Goal: Book appointment/travel/reservation

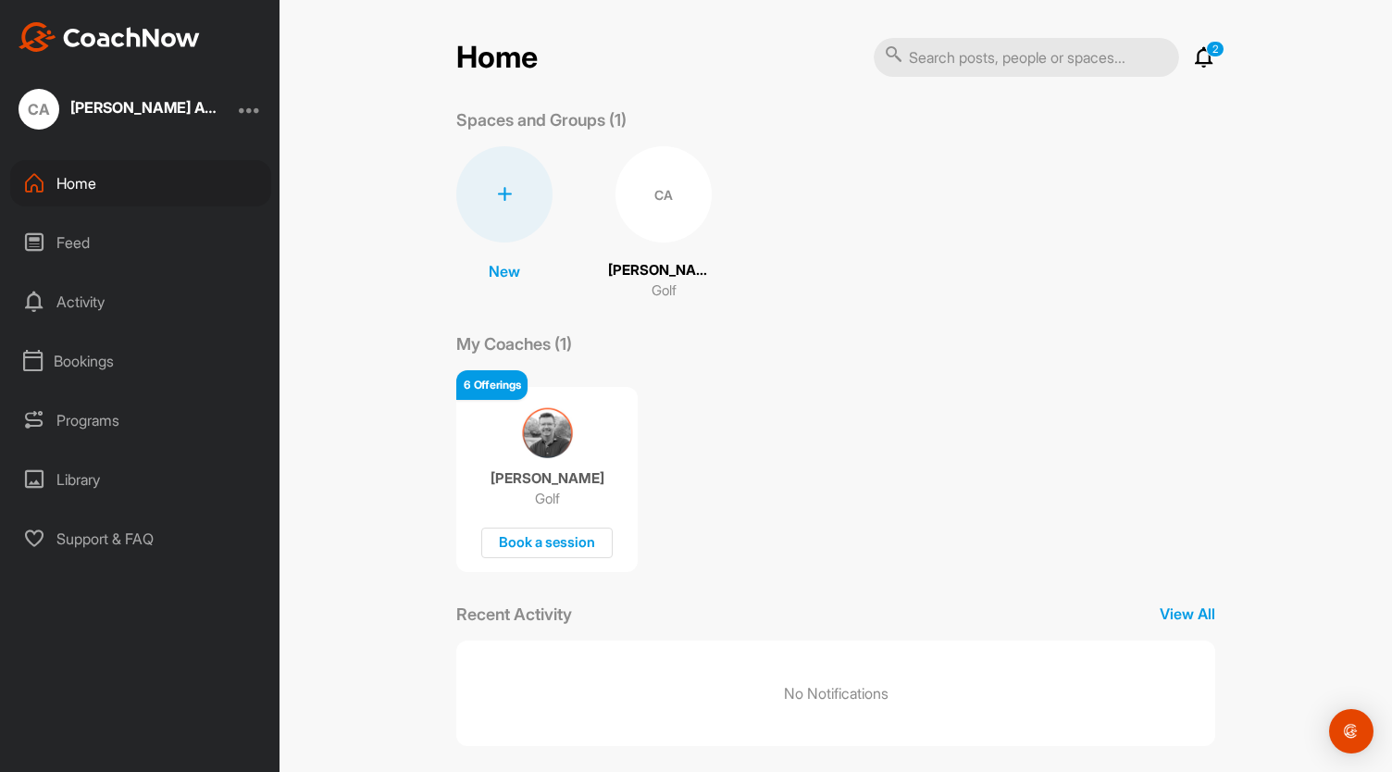
click at [557, 487] on p "Peter Shaw" at bounding box center [547, 478] width 114 height 19
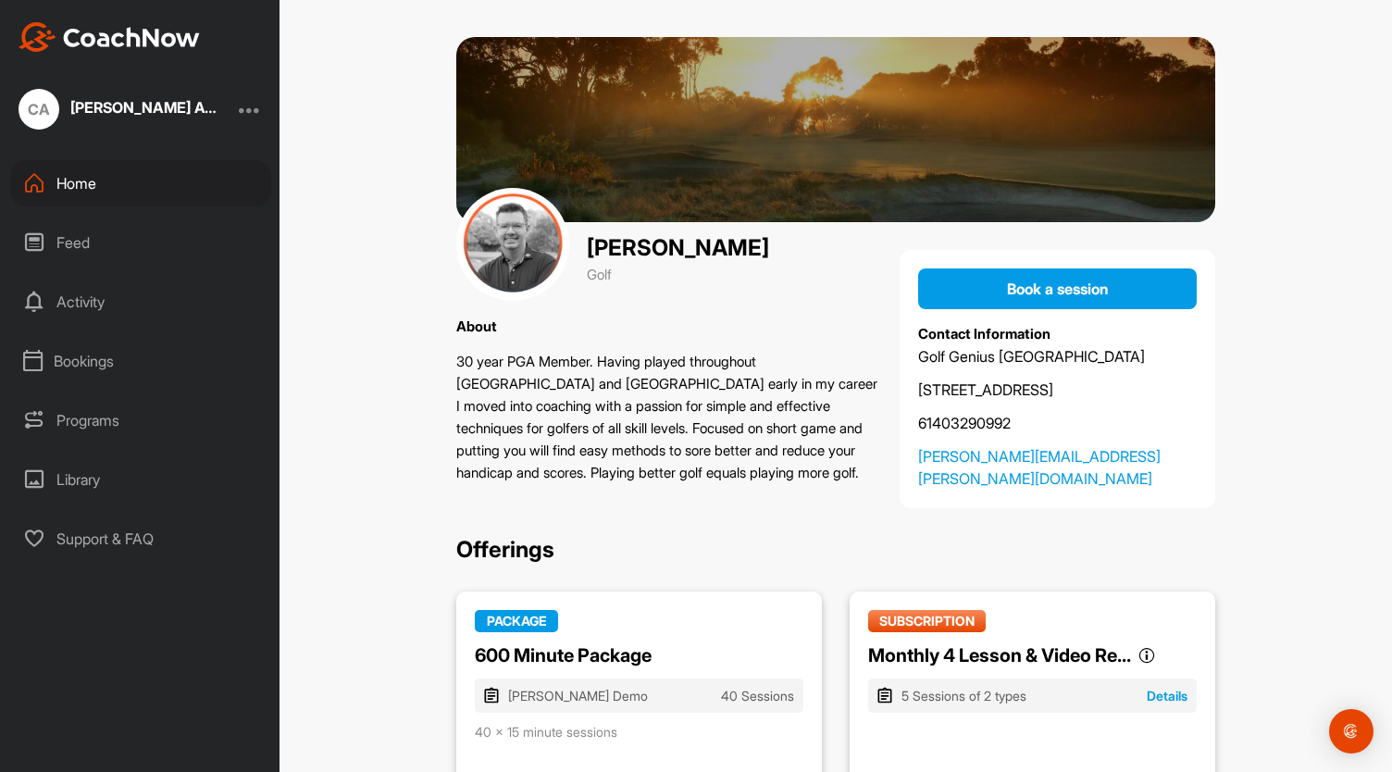
click at [100, 358] on div "Bookings" at bounding box center [140, 361] width 261 height 46
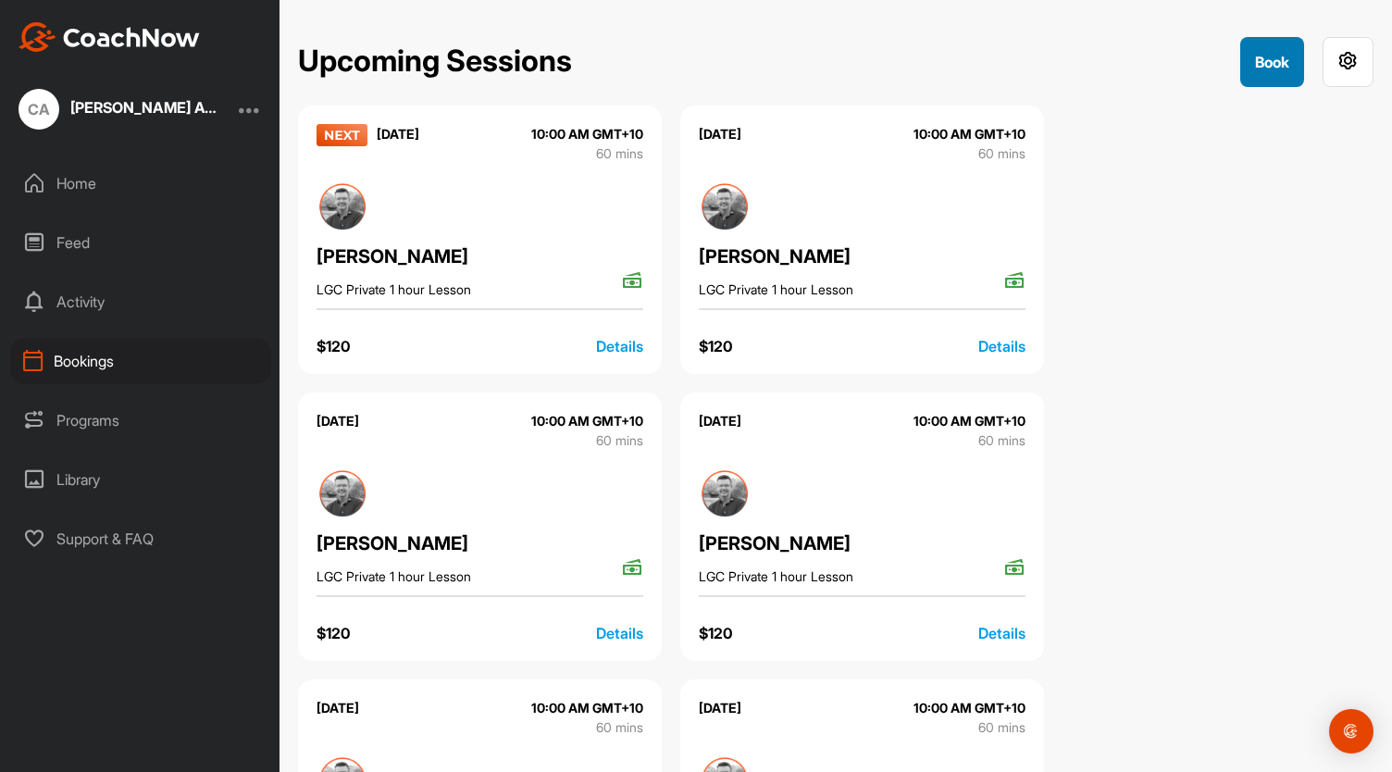
click at [1266, 59] on button "Book" at bounding box center [1272, 62] width 64 height 50
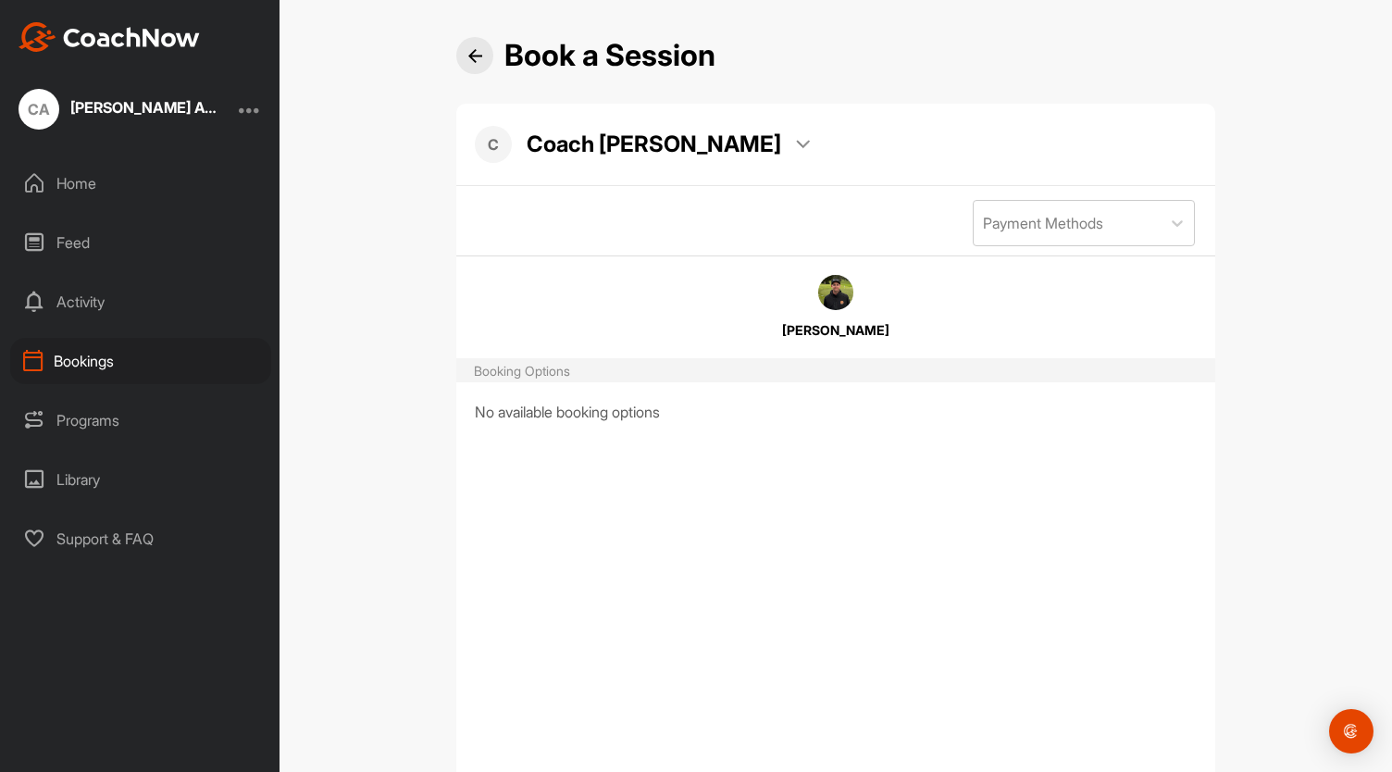
click at [796, 140] on img at bounding box center [803, 144] width 14 height 9
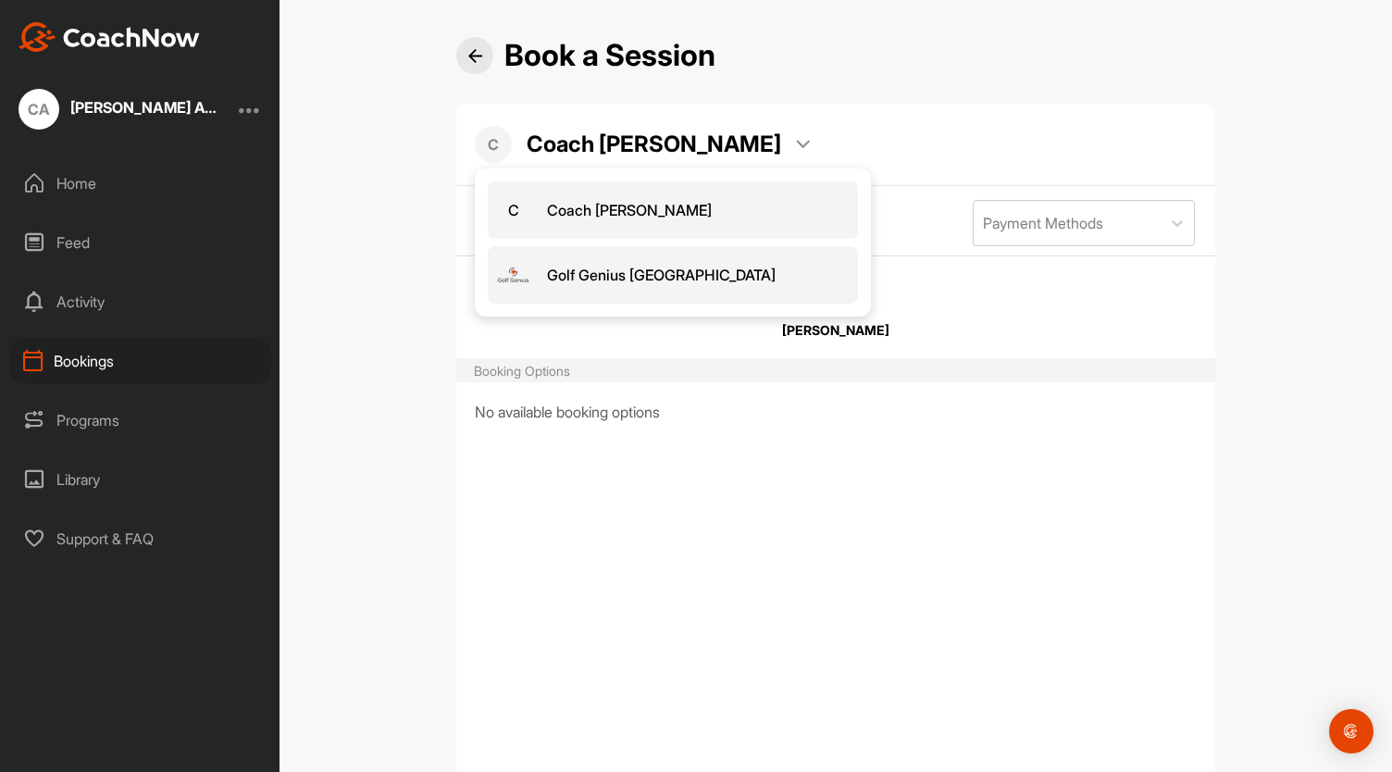
click at [645, 275] on span "Golf Genius Australia" at bounding box center [661, 275] width 229 height 20
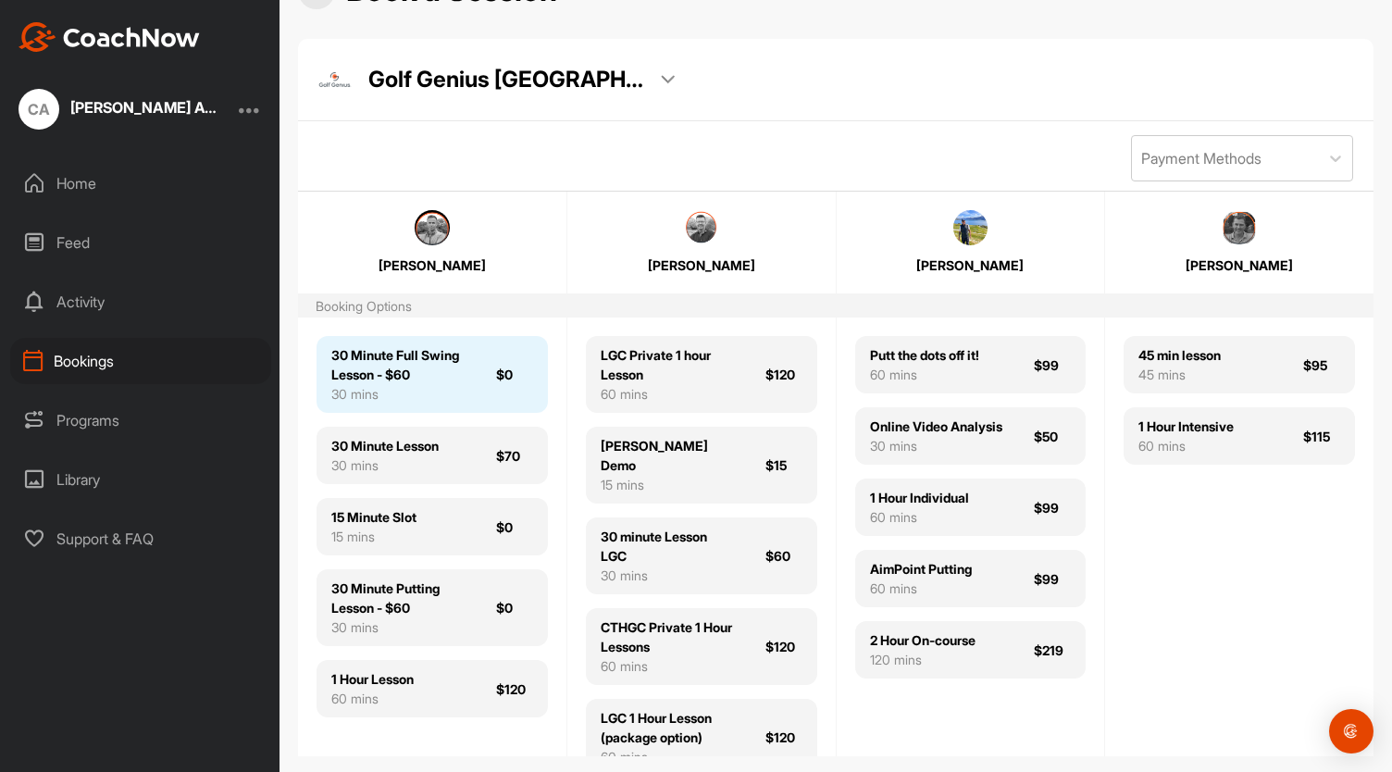
scroll to position [91, 0]
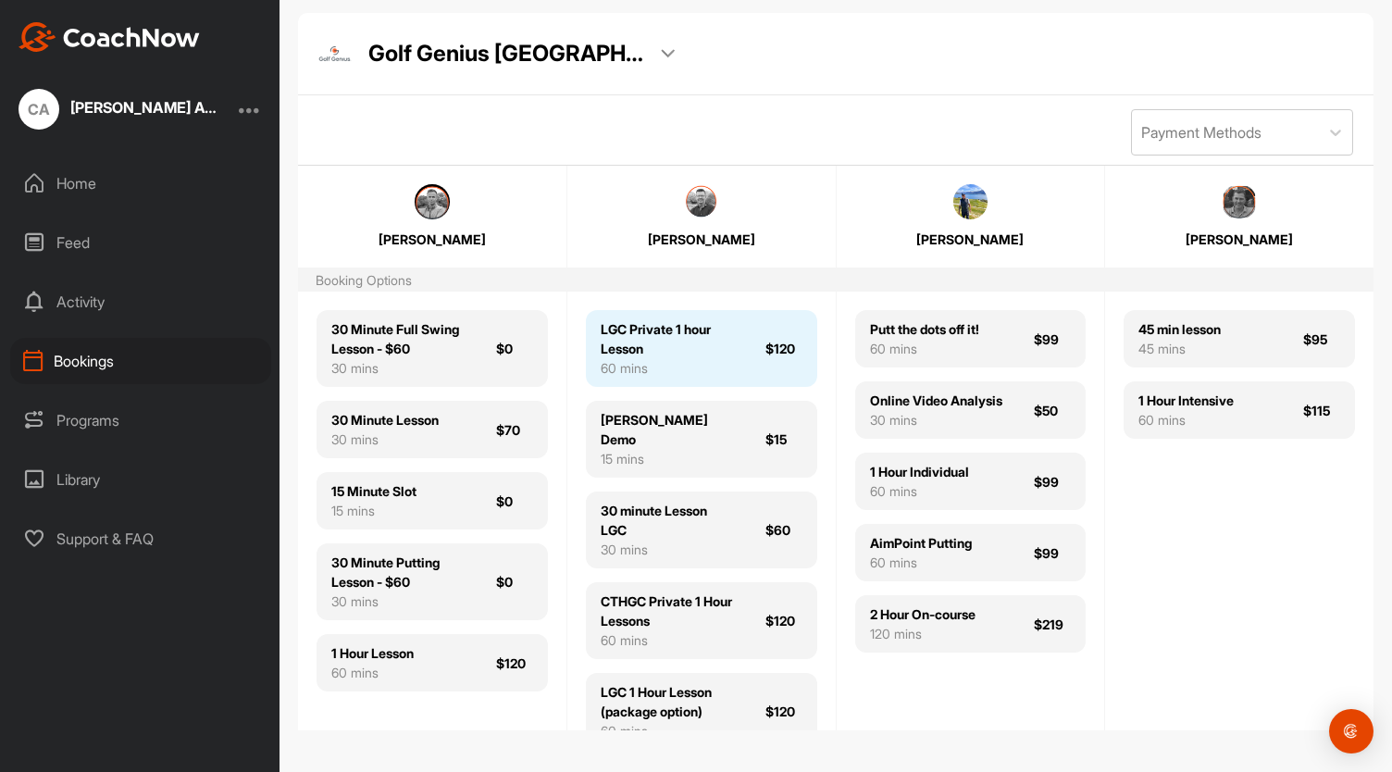
click at [707, 369] on div "60 mins" at bounding box center [667, 367] width 133 height 19
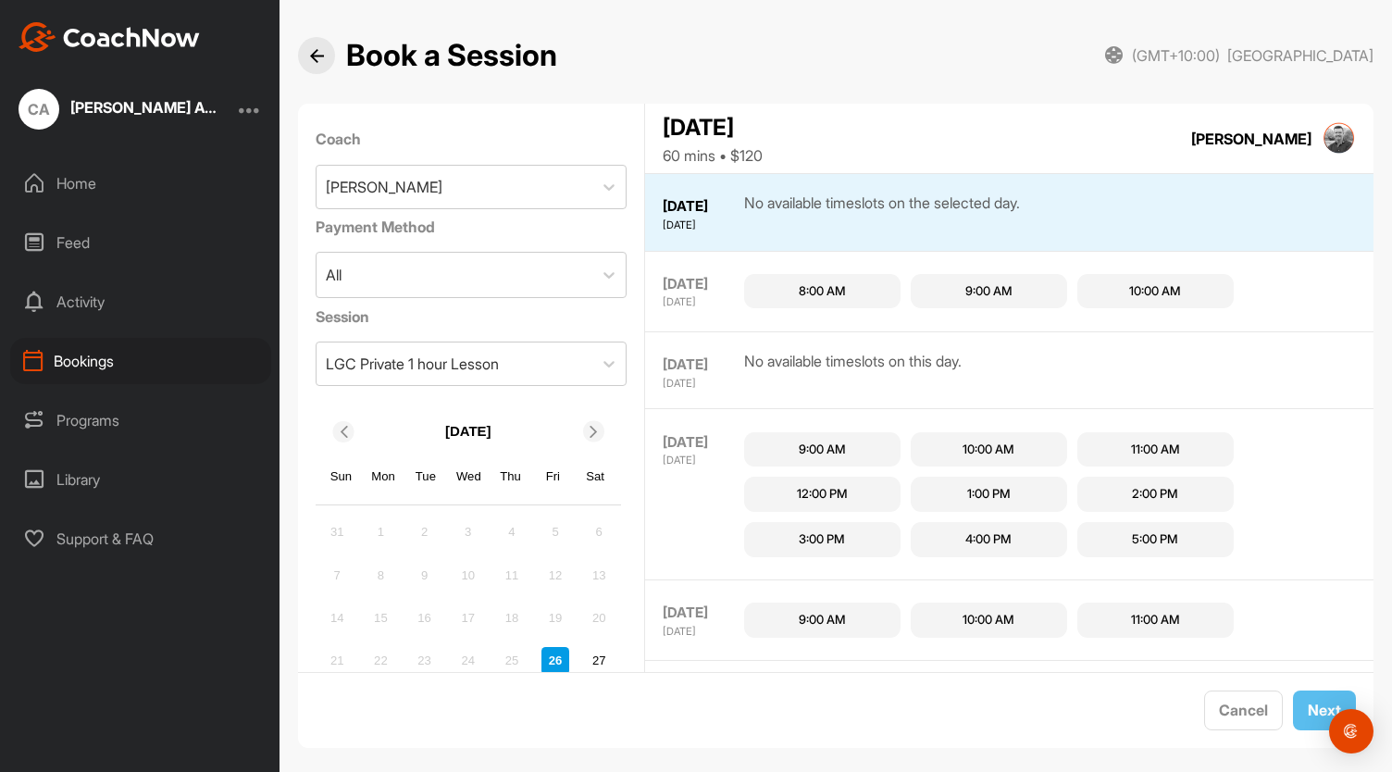
scroll to position [18, 0]
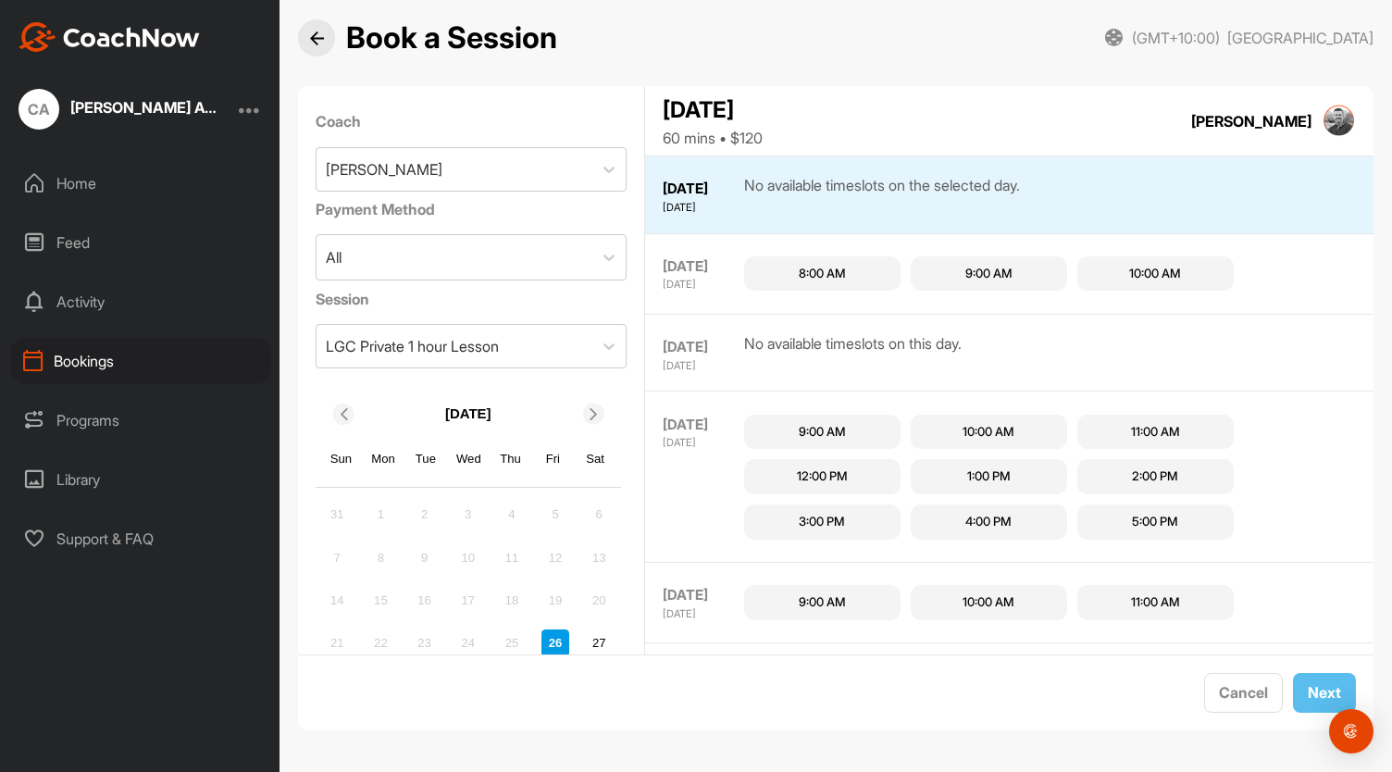
click at [843, 433] on div "9:00 AM" at bounding box center [822, 432] width 47 height 19
click at [1321, 696] on span "Next" at bounding box center [1324, 692] width 33 height 19
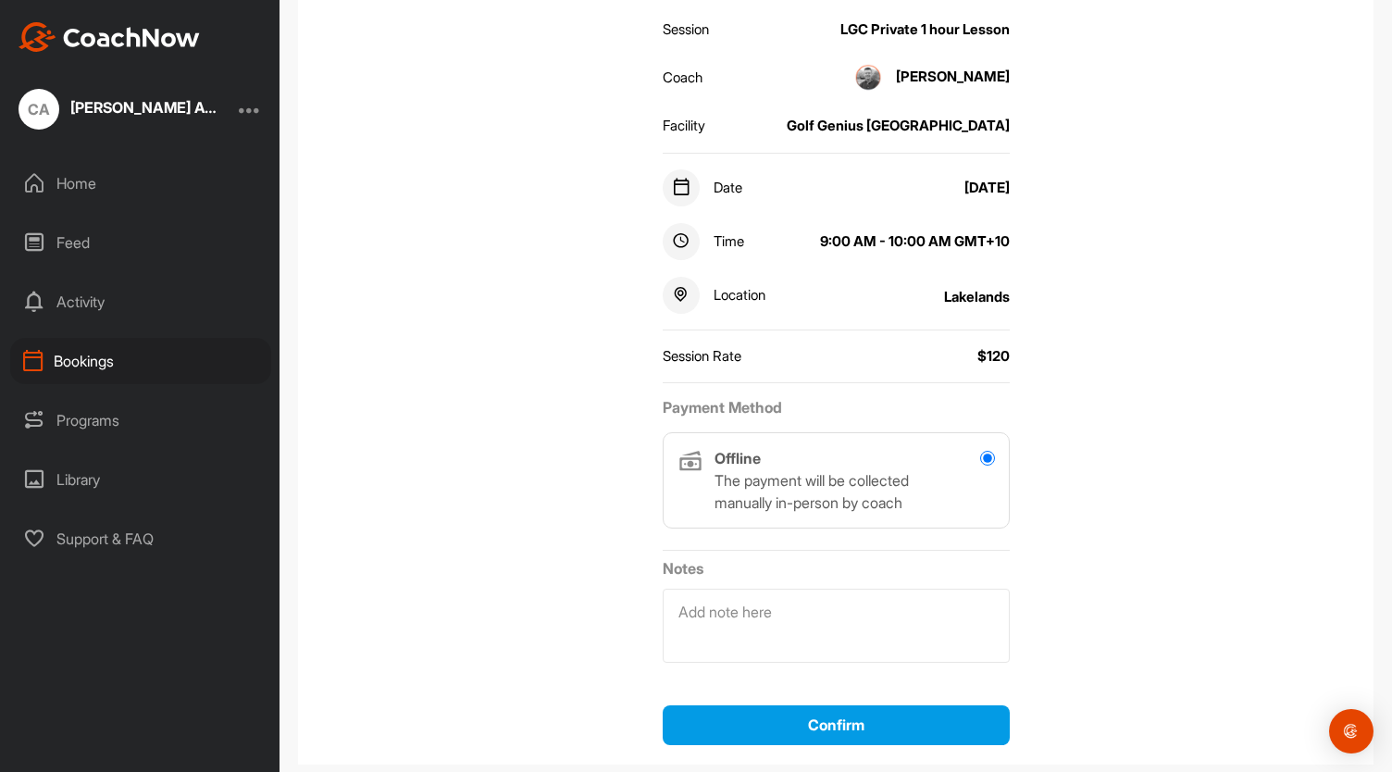
scroll to position [287, 0]
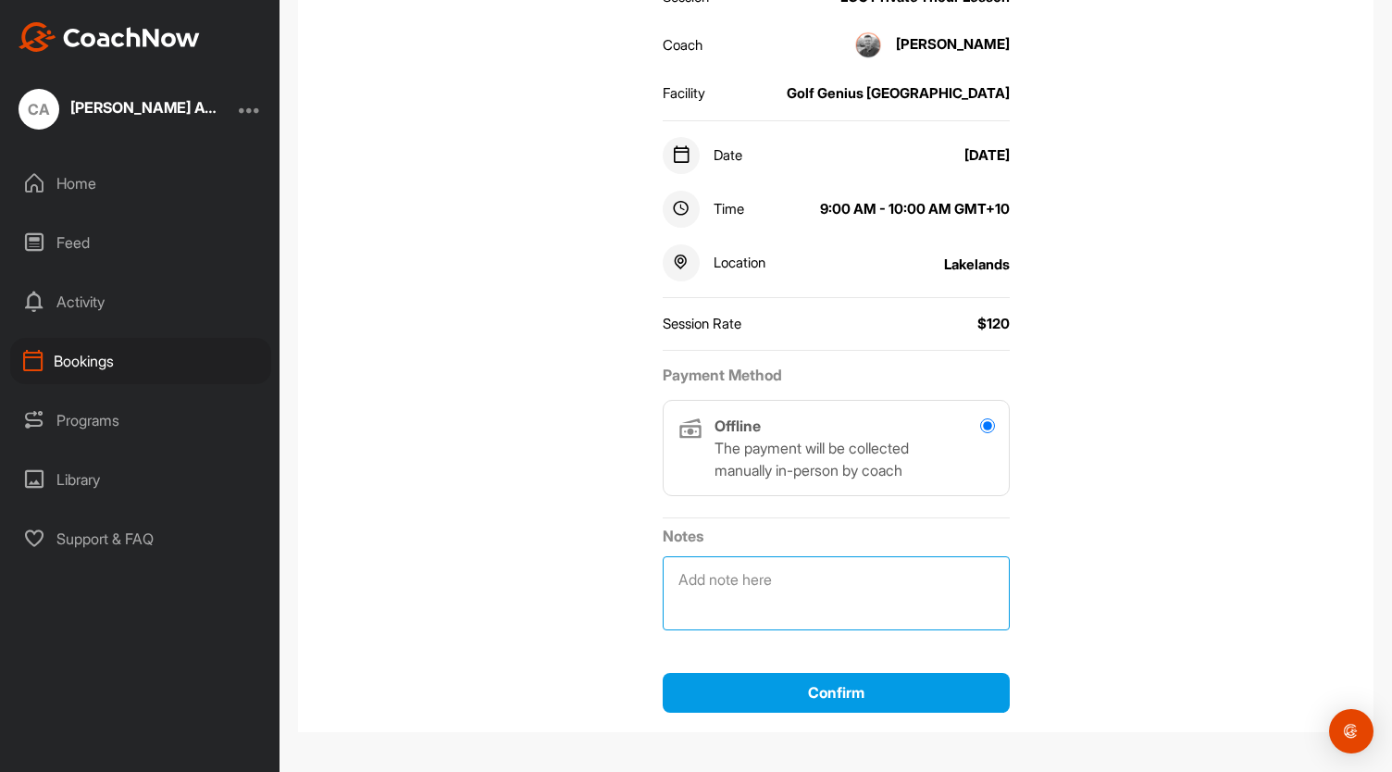
click at [729, 579] on textarea at bounding box center [836, 593] width 347 height 74
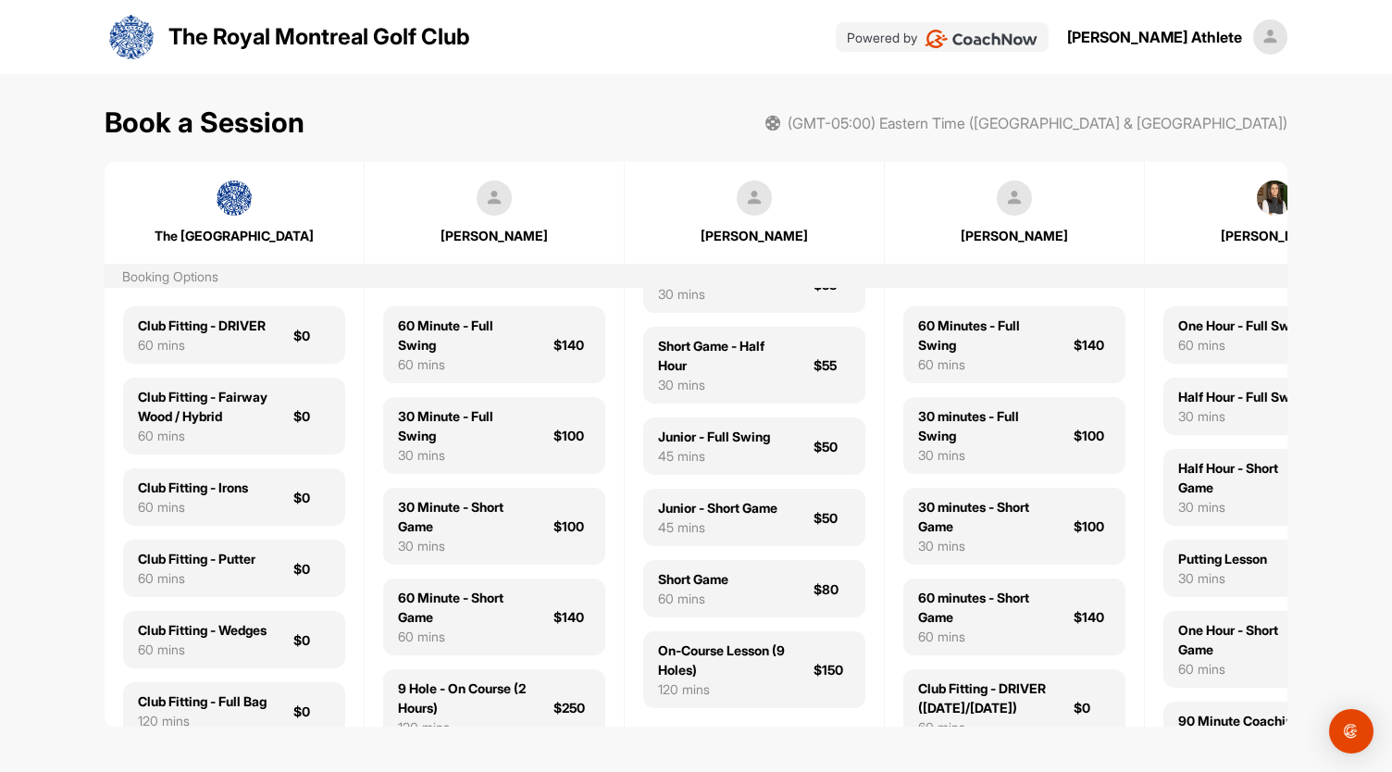
scroll to position [161, 0]
click at [789, 590] on div "Short Game 60 mins $80" at bounding box center [754, 588] width 222 height 57
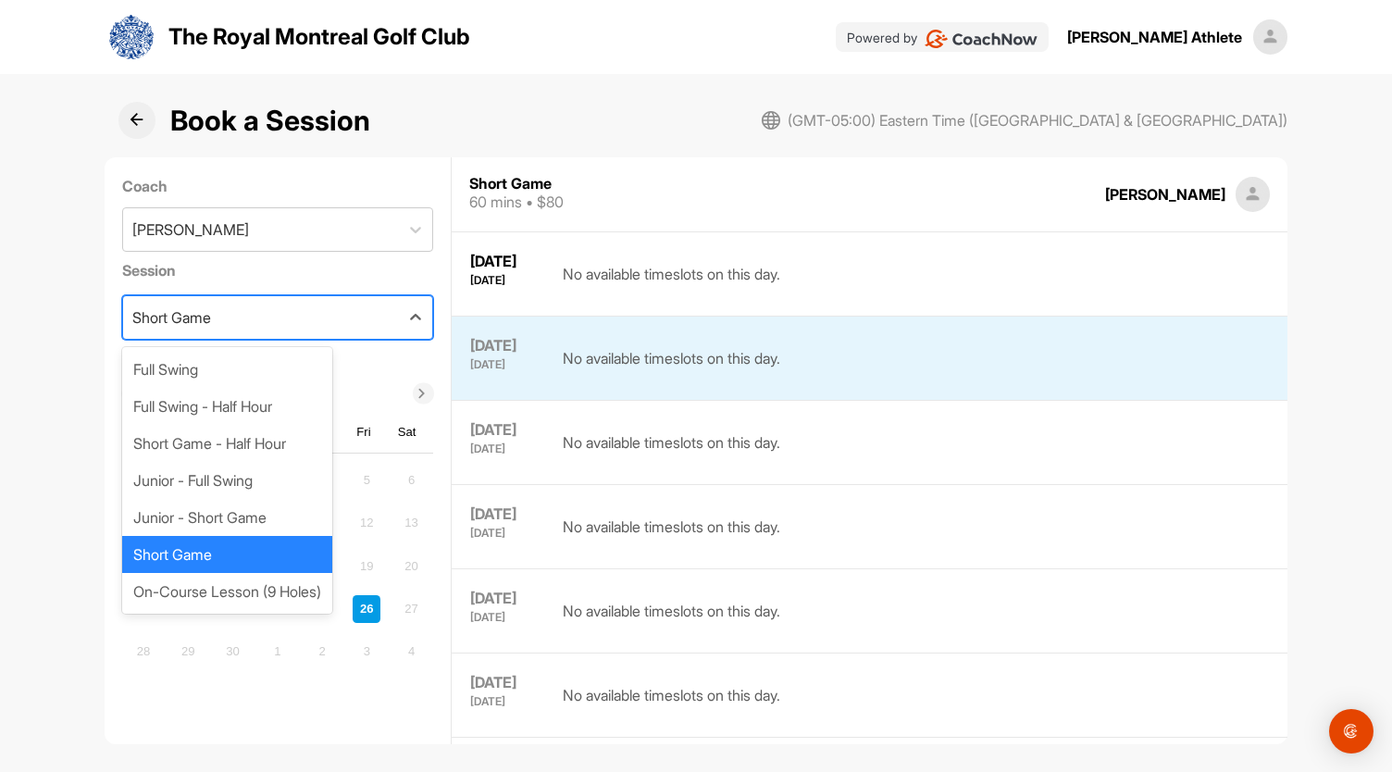
click at [264, 404] on div "Full Swing - Half Hour" at bounding box center [227, 406] width 210 height 37
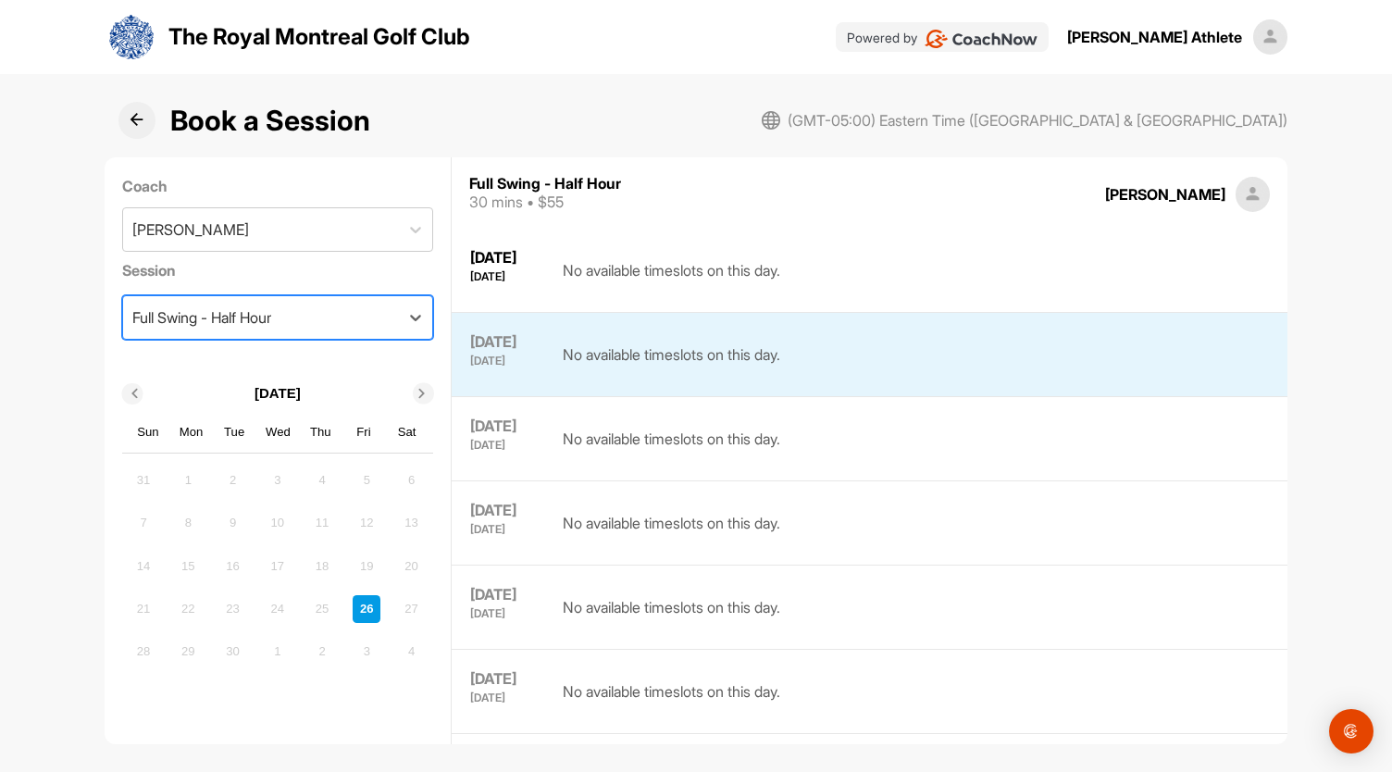
scroll to position [6, 0]
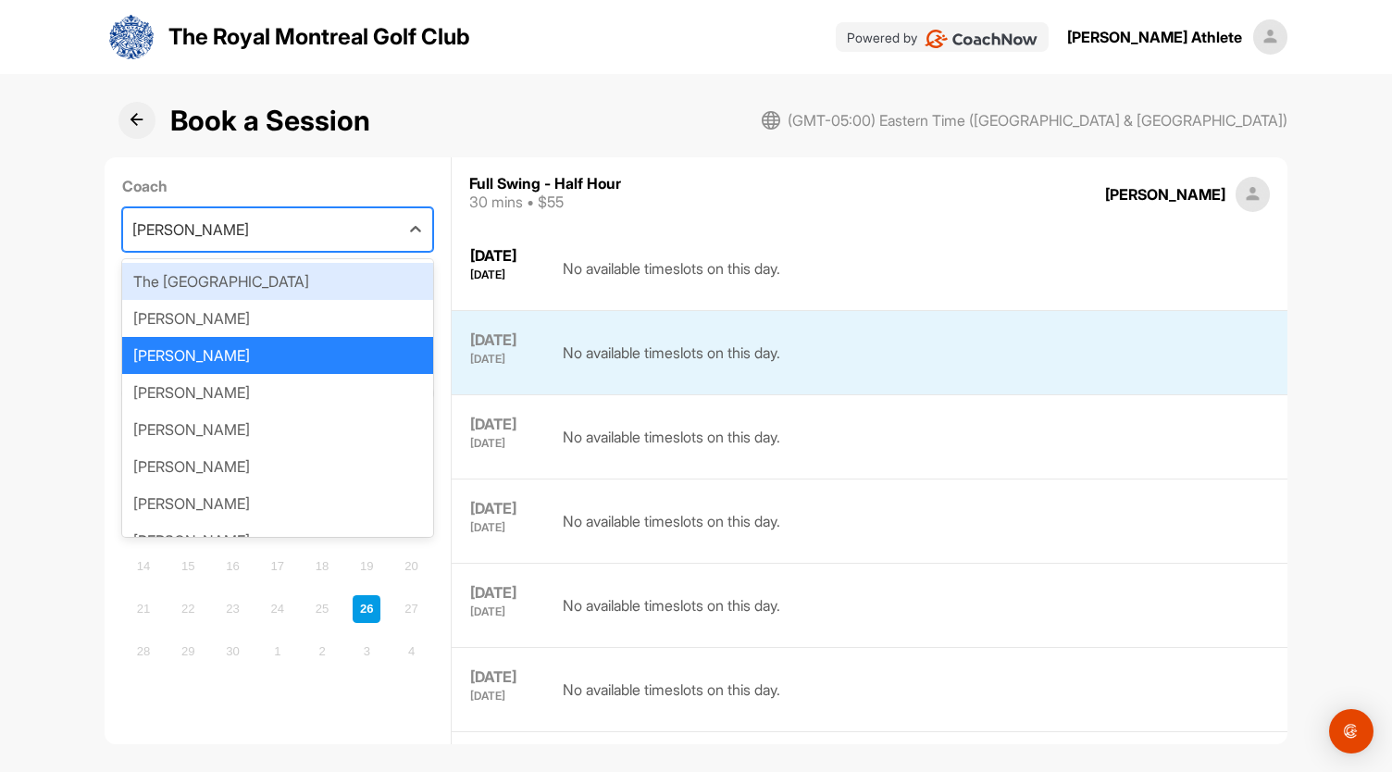
click at [246, 485] on div "[PERSON_NAME]" at bounding box center [278, 466] width 312 height 37
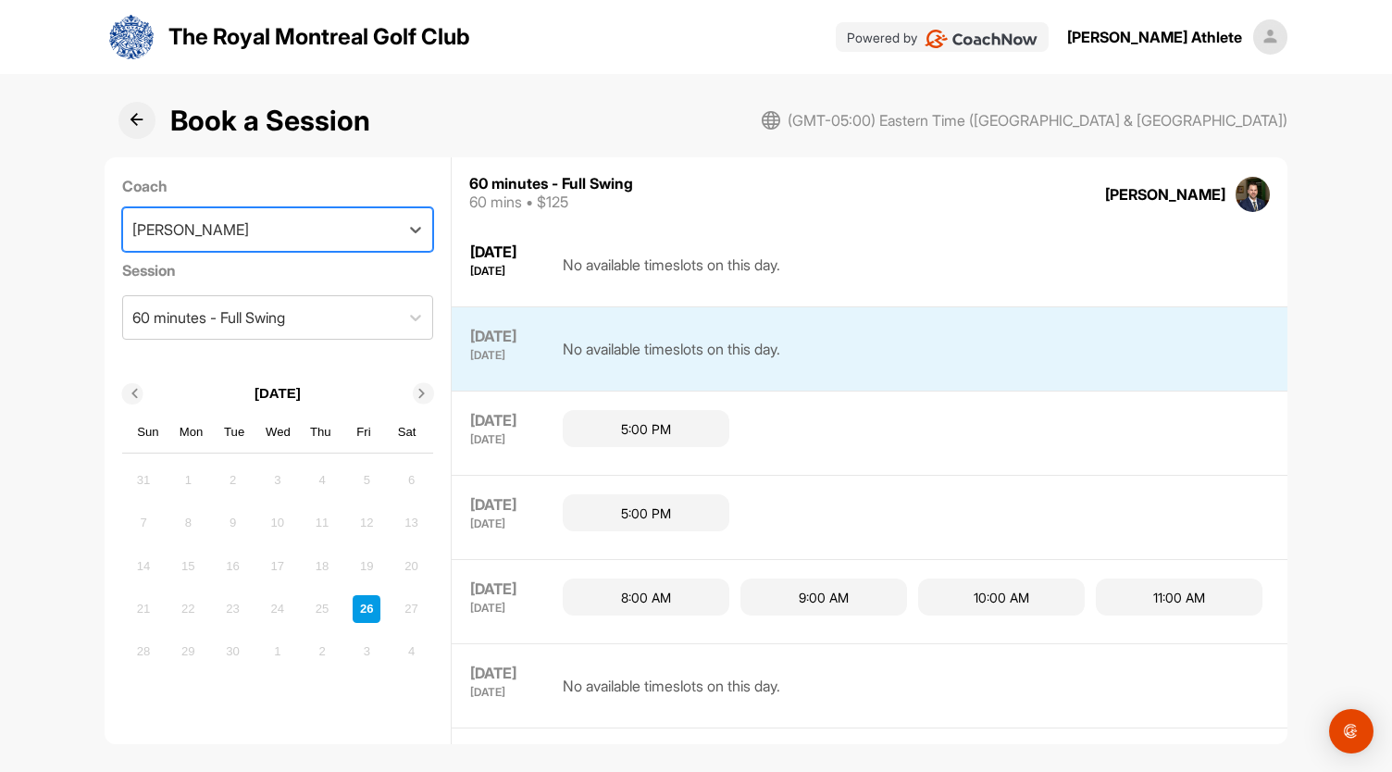
scroll to position [11, 0]
